Goal: Transaction & Acquisition: Purchase product/service

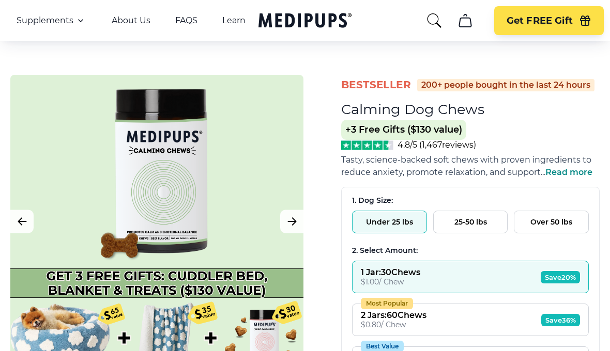
scroll to position [44, 0]
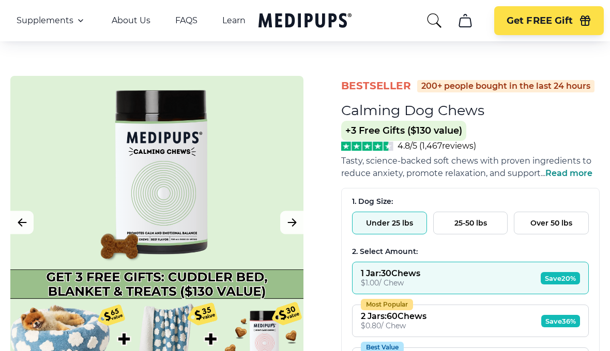
click at [538, 229] on button "Over 50 lbs" at bounding box center [551, 223] width 75 height 23
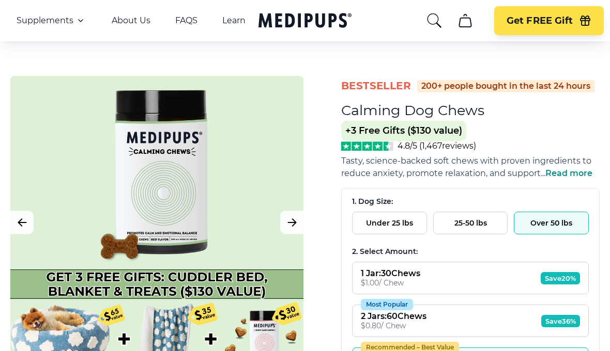
click at [460, 319] on button "Most Popular 2 Jars : 60 Chews $ 0.80 / Chew Save 36%" at bounding box center [470, 321] width 237 height 33
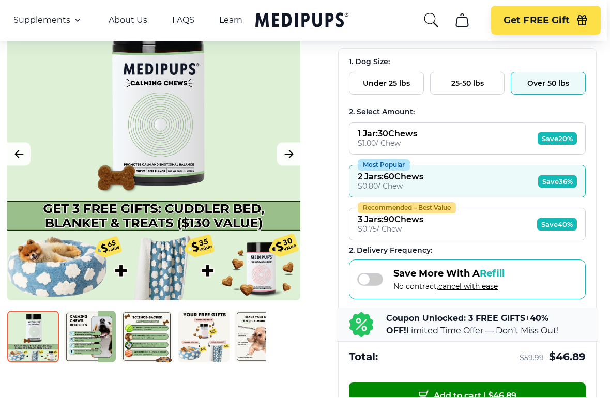
scroll to position [183, 0]
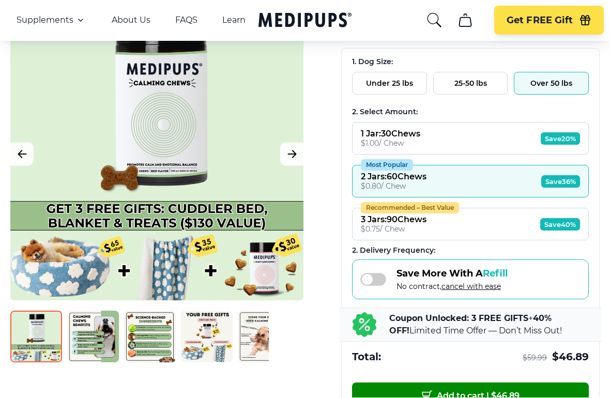
click at [401, 234] on div "$ 0.75 / Chew" at bounding box center [394, 229] width 66 height 9
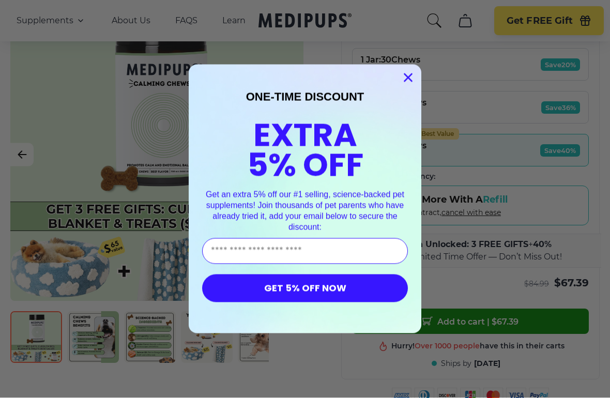
scroll to position [267, 0]
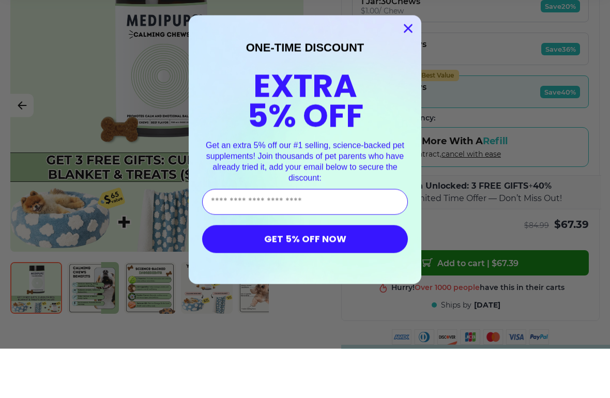
click at [405, 69] on circle "Close dialog" at bounding box center [407, 77] width 17 height 17
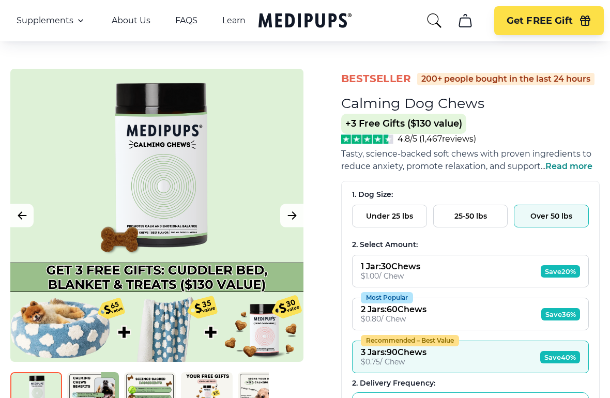
scroll to position [61, 0]
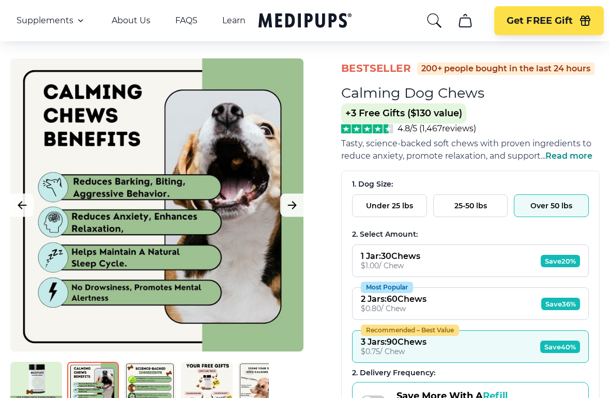
click at [38, 265] on div at bounding box center [156, 204] width 293 height 293
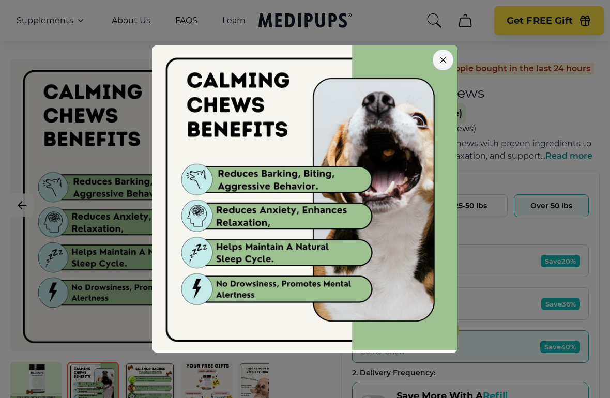
click at [438, 67] on button "button" at bounding box center [443, 60] width 21 height 21
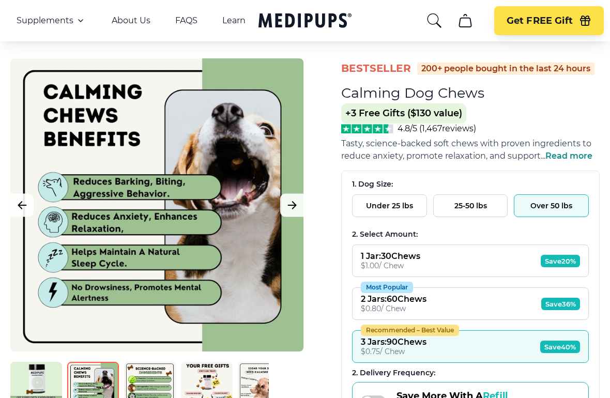
click at [518, 21] on span "Get FREE Gift" at bounding box center [539, 21] width 66 height 12
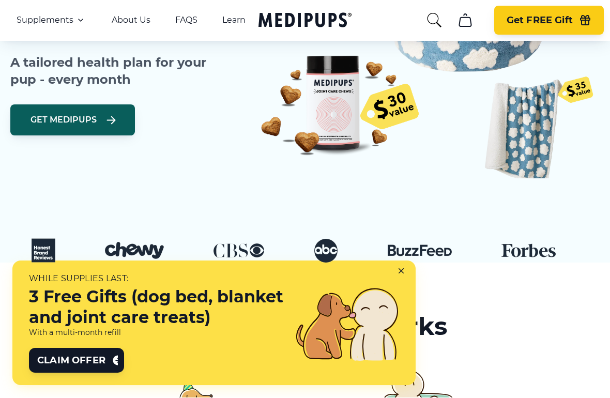
scroll to position [291, 0]
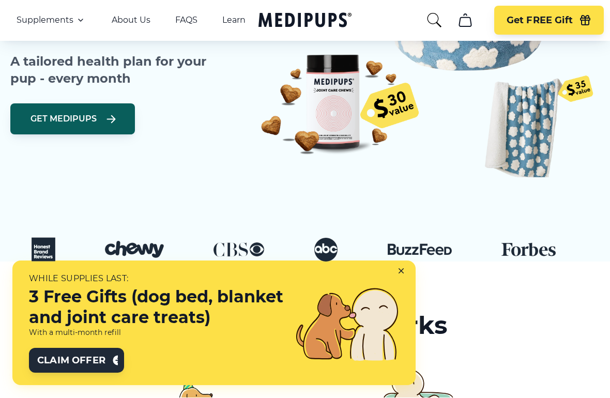
click at [90, 351] on span "Claim Offer" at bounding box center [71, 360] width 68 height 12
